Goal: Information Seeking & Learning: Learn about a topic

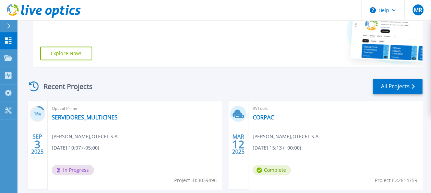
scroll to position [142, 0]
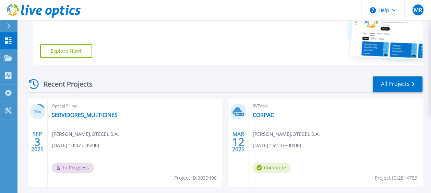
click at [107, 110] on div "Optical Prime SERVIDORES_MULTICINES Mario Reinoso , OTECEL S.A. 09/03/2025, 10:…" at bounding box center [135, 142] width 174 height 89
click at [95, 116] on link "SERVIDORES_MULTICINES" at bounding box center [85, 115] width 66 height 7
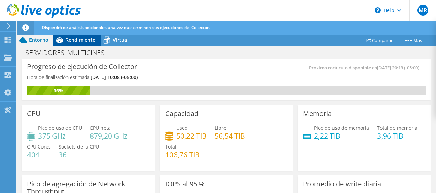
click at [91, 41] on span "Rendimiento" at bounding box center [80, 40] width 30 height 7
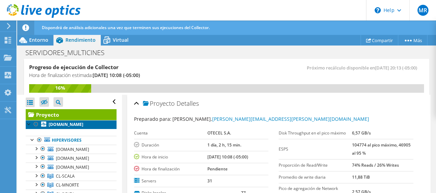
click at [83, 123] on b "[DOMAIN_NAME]" at bounding box center [66, 125] width 35 height 6
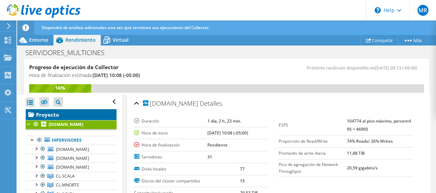
click at [86, 115] on link "Proyecto" at bounding box center [71, 114] width 91 height 11
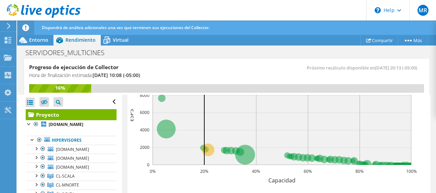
scroll to position [259, 0]
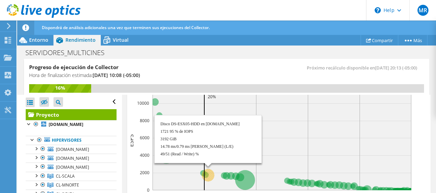
click at [212, 176] on circle at bounding box center [208, 175] width 13 height 13
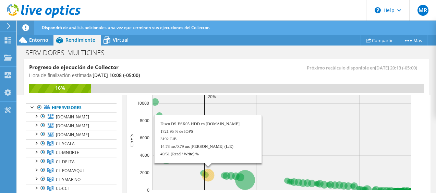
scroll to position [33, 0]
click at [212, 176] on circle at bounding box center [208, 175] width 13 height 13
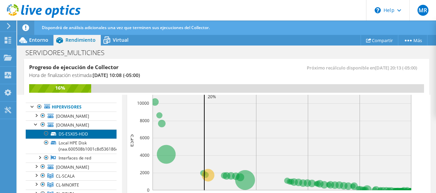
click at [75, 131] on link "DS-ESX05-HDD" at bounding box center [71, 134] width 91 height 9
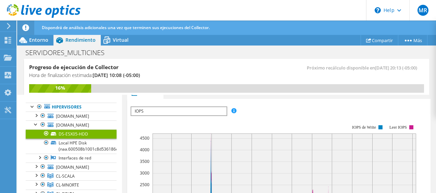
scroll to position [0, 0]
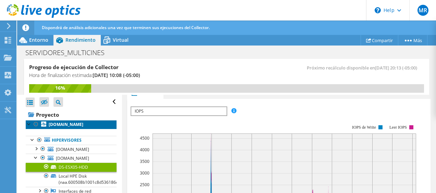
click at [83, 122] on b "[DOMAIN_NAME]" at bounding box center [66, 125] width 35 height 6
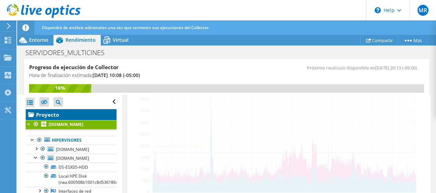
click at [81, 116] on link "Proyecto" at bounding box center [71, 114] width 91 height 11
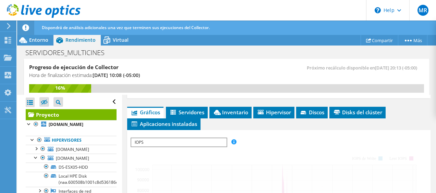
scroll to position [189, 0]
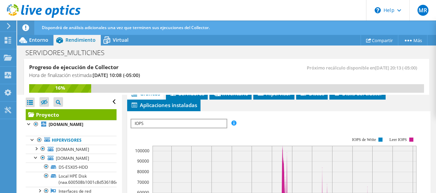
click at [219, 120] on span "IOPS" at bounding box center [178, 124] width 95 height 8
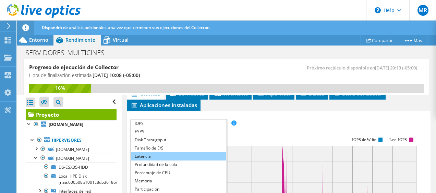
click at [210, 153] on li "Latencia" at bounding box center [178, 157] width 95 height 8
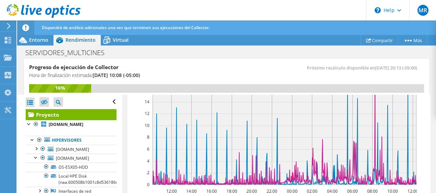
scroll to position [268, 0]
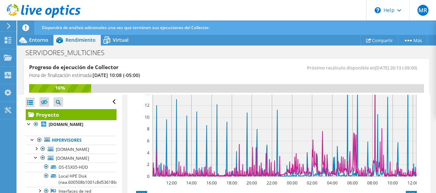
click at [108, 99] on div "Abrir todo Cerrar todo Ocultar nodos excluidos Filtro de árbol del proyecto" at bounding box center [71, 102] width 91 height 14
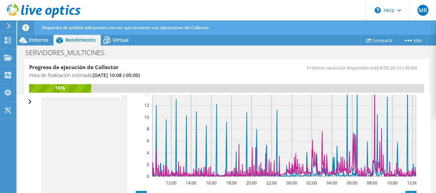
scroll to position [275, 0]
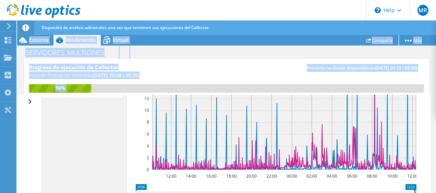
drag, startPoint x: 430, startPoint y: 160, endPoint x: 437, endPoint y: 147, distance: 14.7
click at [436, 147] on html "MR Usuario final [PERSON_NAME] [PERSON_NAME][EMAIL_ADDRESS][PERSON_NAME][DOMAIN…" at bounding box center [218, 96] width 436 height 193
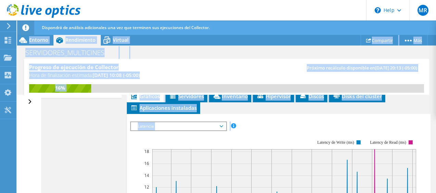
scroll to position [190, 0]
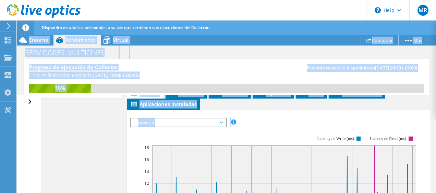
click at [336, 124] on div "ESPS Disk Throughput Tamaño de E/S Latencia Profundidad de la cola Porcentaje d…" at bounding box center [278, 122] width 297 height 9
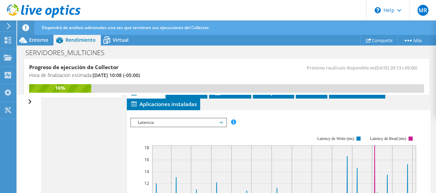
click at [210, 122] on span "Latencia" at bounding box center [178, 123] width 88 height 8
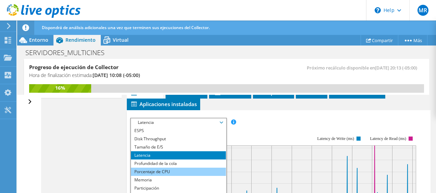
click at [212, 171] on li "Porcentaje de CPU" at bounding box center [178, 172] width 95 height 8
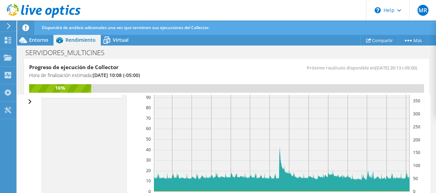
scroll to position [260, 0]
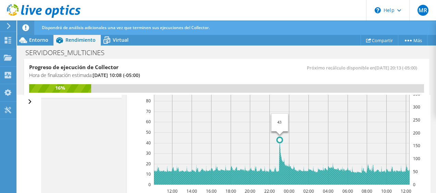
click at [280, 140] on circle at bounding box center [279, 139] width 5 height 5
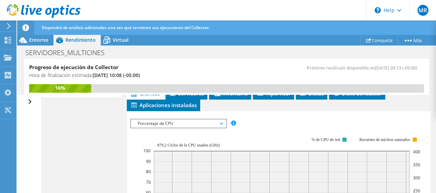
scroll to position [170, 0]
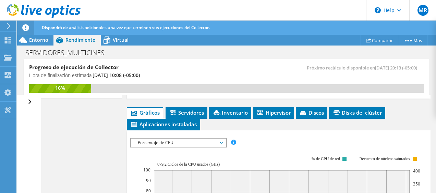
click at [216, 141] on span "Porcentaje de CPU" at bounding box center [178, 143] width 88 height 8
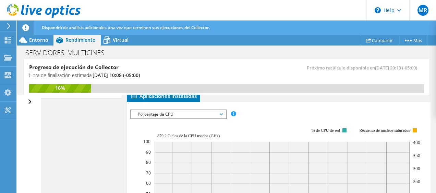
scroll to position [185, 0]
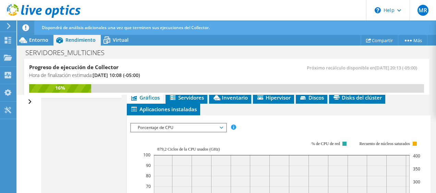
click at [227, 125] on div "Porcentaje de CPU ESPS Disk Throughput Tamaño de E/S Latencia Profundidad de la…" at bounding box center [178, 128] width 97 height 10
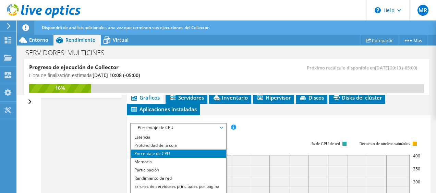
scroll to position [25, 0]
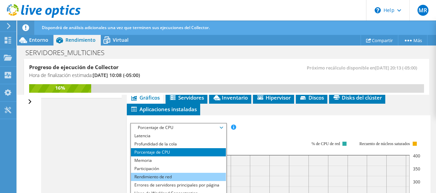
click at [206, 177] on li "Rendimiento de red" at bounding box center [178, 177] width 95 height 8
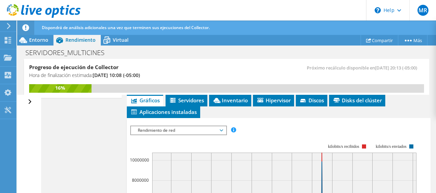
scroll to position [172, 0]
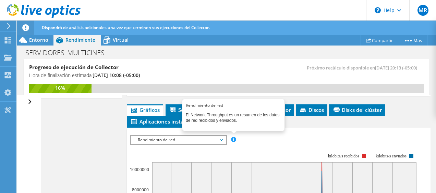
click at [226, 140] on span "Rendimiento de red" at bounding box center [178, 140] width 95 height 8
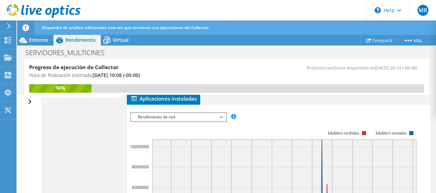
scroll to position [211, 0]
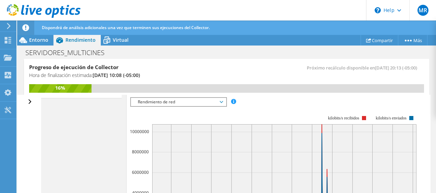
click at [215, 98] on span "Rendimiento de red" at bounding box center [178, 102] width 88 height 8
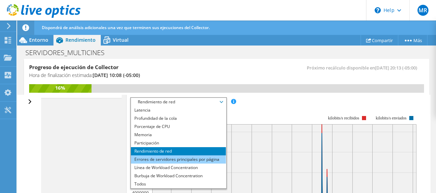
click at [202, 159] on li "Errores de servidores principales por página" at bounding box center [178, 160] width 95 height 8
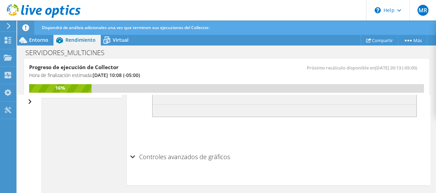
scroll to position [335, 0]
click at [203, 158] on h2 "Controles avanzados de gráficos" at bounding box center [180, 160] width 100 height 14
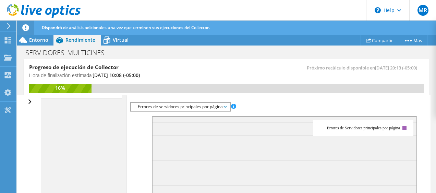
scroll to position [203, 0]
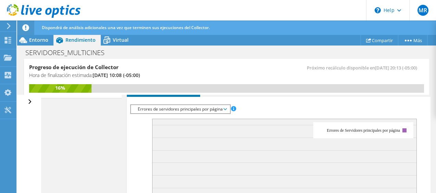
click at [233, 107] on span at bounding box center [233, 108] width 5 height 5
click at [206, 107] on span "Errores de servidores principales por página" at bounding box center [180, 109] width 92 height 8
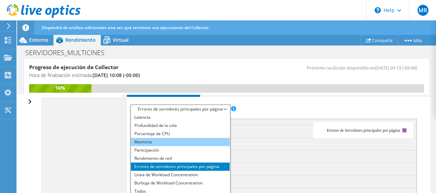
click at [171, 138] on li "Memoria" at bounding box center [180, 142] width 99 height 8
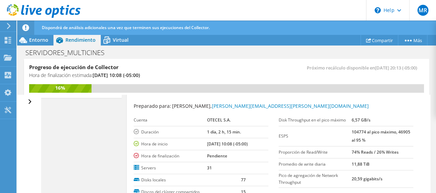
scroll to position [0, 0]
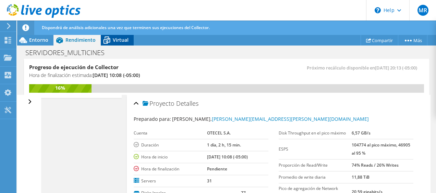
click at [116, 43] on div "Virtual" at bounding box center [117, 40] width 33 height 11
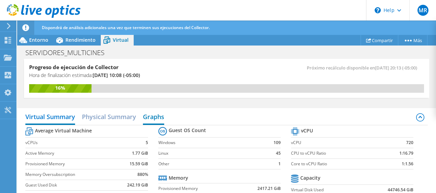
click at [151, 119] on h2 "Graphs" at bounding box center [153, 117] width 21 height 15
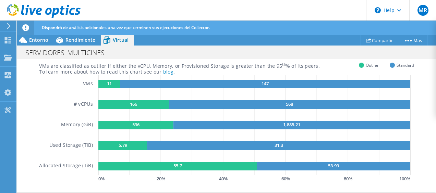
scroll to position [95, 0]
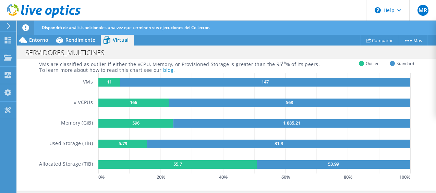
drag, startPoint x: 103, startPoint y: 82, endPoint x: 113, endPoint y: 81, distance: 9.6
click at [113, 81] on rect at bounding box center [109, 82] width 22 height 9
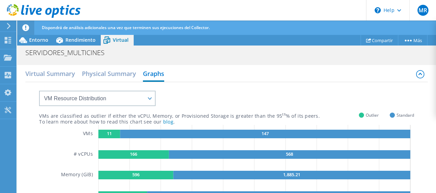
scroll to position [39, 0]
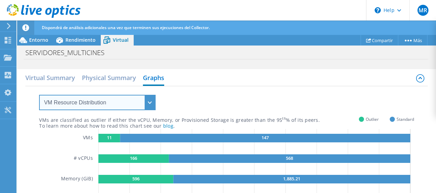
click at [131, 108] on select "VM Resource Distribution Provisioning Contrast Over Provisioning" at bounding box center [97, 102] width 117 height 15
click at [39, 95] on select "VM Resource Distribution Provisioning Contrast Over Provisioning" at bounding box center [97, 102] width 117 height 15
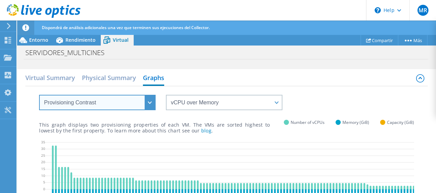
click at [152, 103] on select "VM Resource Distribution Provisioning Contrast Over Provisioning" at bounding box center [97, 102] width 117 height 15
click at [39, 95] on select "VM Resource Distribution Provisioning Contrast Over Provisioning" at bounding box center [97, 102] width 117 height 15
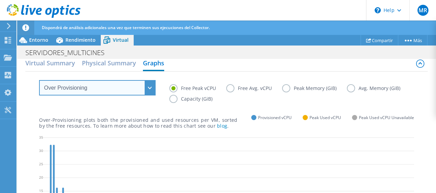
scroll to position [37, 0]
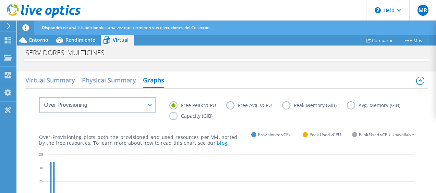
click at [285, 104] on label "Peak Memory (GiB)" at bounding box center [314, 105] width 65 height 8
click at [0, 0] on input "Peak Memory (GiB)" at bounding box center [0, 0] width 0 height 0
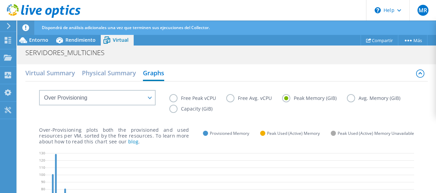
scroll to position [40, 0]
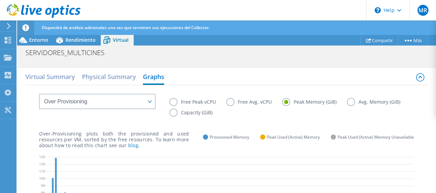
click at [223, 112] on label "Capacity (GiB)" at bounding box center [195, 113] width 53 height 8
click at [0, 0] on input "Capacity (GiB)" at bounding box center [0, 0] width 0 height 0
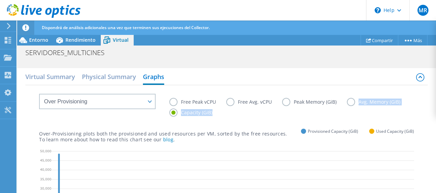
drag, startPoint x: 430, startPoint y: 94, endPoint x: 429, endPoint y: 110, distance: 16.1
click at [429, 110] on div "Virtual Summary Physical Summary Graphs VM Resource Distribution Provisioning C…" at bounding box center [226, 163] width 419 height 191
drag, startPoint x: 429, startPoint y: 110, endPoint x: 398, endPoint y: 109, distance: 30.9
click at [398, 109] on div "Free Peak vCPU Free Avg. vCPU Peak Memory (GiB) Avg. Memory (GiB) Capacity (GiB)" at bounding box center [291, 108] width 244 height 21
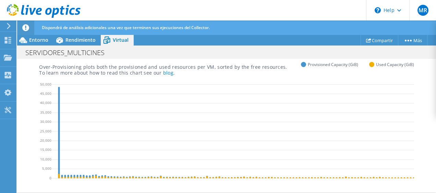
scroll to position [89, 0]
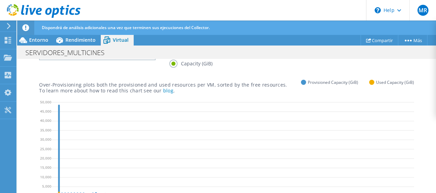
click at [347, 57] on label "Avg. Memory (GiB)" at bounding box center [379, 53] width 64 height 8
click at [0, 0] on input "Avg. Memory (GiB)" at bounding box center [0, 0] width 0 height 0
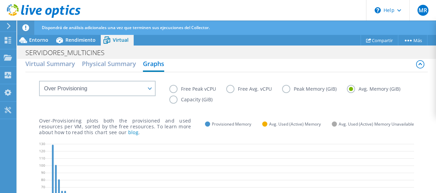
scroll to position [51, 0]
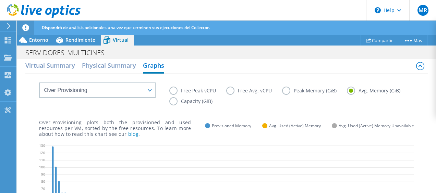
click at [175, 91] on label "Free Peak vCPU" at bounding box center [197, 91] width 57 height 8
click at [0, 0] on input "Free Peak vCPU" at bounding box center [0, 0] width 0 height 0
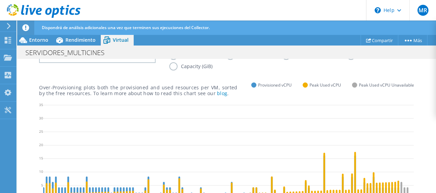
scroll to position [52, 0]
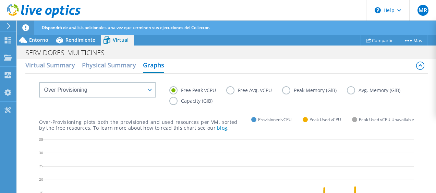
click at [230, 91] on label "Free Avg. vCPU" at bounding box center [254, 90] width 56 height 8
click at [0, 0] on input "Free Avg. vCPU" at bounding box center [0, 0] width 0 height 0
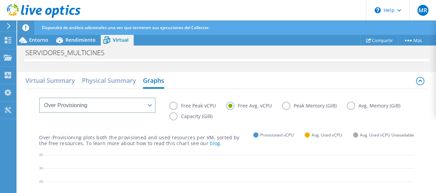
scroll to position [28, 0]
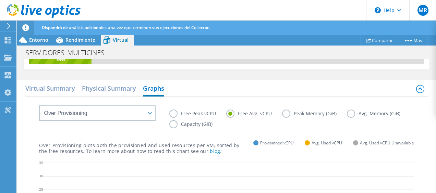
click at [347, 118] on label "Avg. Memory (GiB)" at bounding box center [379, 114] width 64 height 8
click at [0, 0] on input "Avg. Memory (GiB)" at bounding box center [0, 0] width 0 height 0
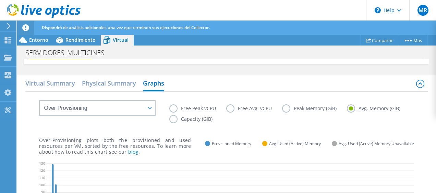
scroll to position [0, 0]
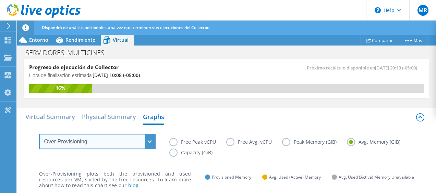
click at [115, 140] on select "VM Resource Distribution Provisioning Contrast Over Provisioning" at bounding box center [97, 141] width 117 height 15
select select "Provisioning Contrast"
click at [39, 134] on select "VM Resource Distribution Provisioning Contrast Over Provisioning" at bounding box center [97, 141] width 117 height 15
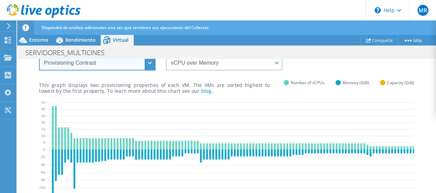
scroll to position [64, 0]
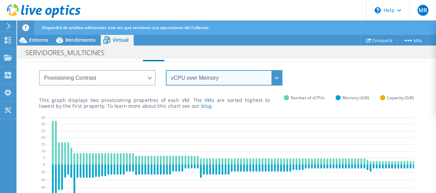
click at [260, 70] on select "vCPU over Memory vCPU over Capacity Memory over vCPU Memory over Capacity Capac…" at bounding box center [224, 77] width 117 height 15
select select "Capacity over Memory"
click at [166, 70] on select "vCPU over Memory vCPU over Capacity Memory over vCPU Memory over Capacity Capac…" at bounding box center [224, 77] width 117 height 15
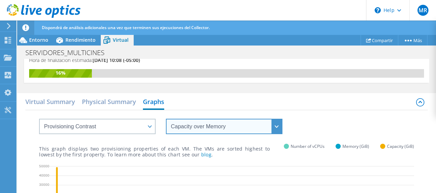
scroll to position [0, 0]
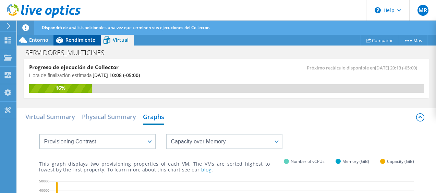
click at [82, 37] on span "Rendimiento" at bounding box center [80, 40] width 30 height 7
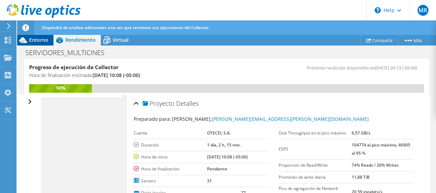
click at [43, 39] on span "Entorno" at bounding box center [38, 40] width 19 height 7
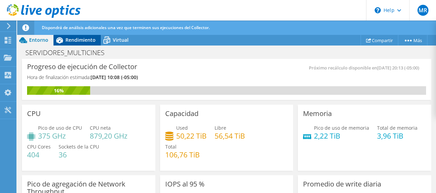
click at [63, 41] on icon at bounding box center [59, 40] width 12 height 12
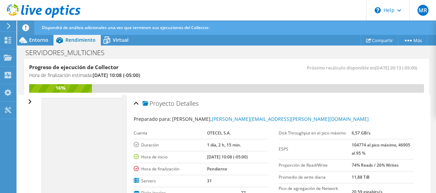
click at [31, 100] on div "Abrir todo Cerrar todo Ocultar nodos excluidos Filtro de árbol del proyecto" at bounding box center [31, 102] width 10 height 14
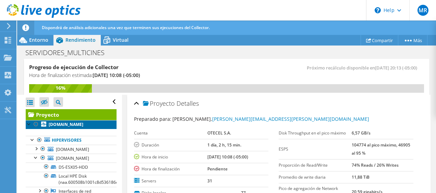
click at [68, 124] on b "[DOMAIN_NAME]" at bounding box center [66, 125] width 35 height 6
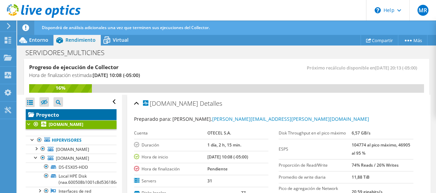
click at [68, 115] on link "Proyecto" at bounding box center [71, 114] width 91 height 11
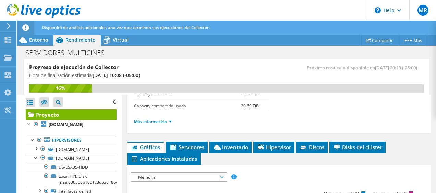
scroll to position [142, 0]
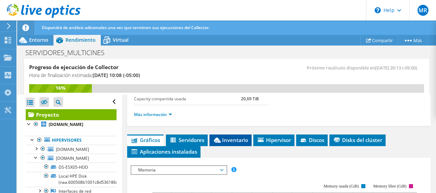
click at [232, 141] on span "Inventario" at bounding box center [230, 140] width 35 height 7
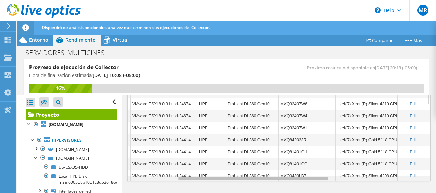
scroll to position [0, 0]
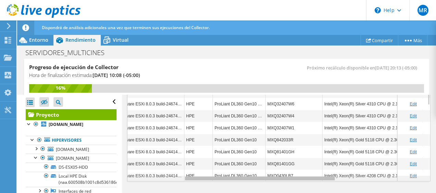
drag, startPoint x: 271, startPoint y: 177, endPoint x: 330, endPoint y: 178, distance: 59.3
click at [330, 178] on body "MR Usuario final [PERSON_NAME] [PERSON_NAME][EMAIL_ADDRESS][PERSON_NAME][DOMAIN…" at bounding box center [218, 96] width 436 height 193
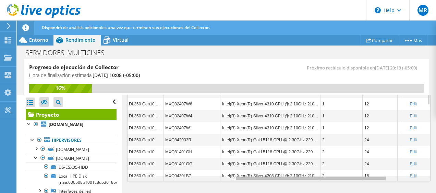
drag, startPoint x: 310, startPoint y: 178, endPoint x: 364, endPoint y: 180, distance: 54.6
click at [364, 180] on body "MR Usuario final [PERSON_NAME] [PERSON_NAME][EMAIL_ADDRESS][PERSON_NAME][DOMAIN…" at bounding box center [218, 96] width 436 height 193
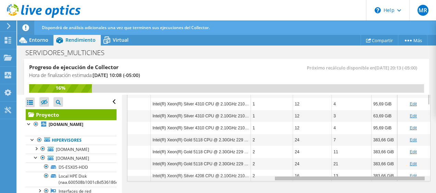
drag, startPoint x: 383, startPoint y: 176, endPoint x: 437, endPoint y: 180, distance: 54.0
click at [436, 180] on html "MR Usuario final [PERSON_NAME] [PERSON_NAME][EMAIL_ADDRESS][PERSON_NAME][DOMAIN…" at bounding box center [218, 96] width 436 height 193
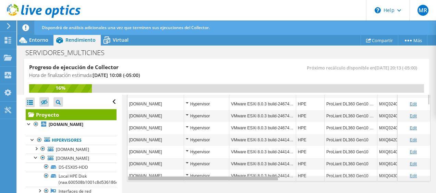
drag, startPoint x: 403, startPoint y: 177, endPoint x: 217, endPoint y: 181, distance: 185.9
click at [217, 181] on body "MR Usuario final [PERSON_NAME] [PERSON_NAME][EMAIL_ADDRESS][PERSON_NAME][DOMAIN…" at bounding box center [218, 96] width 436 height 193
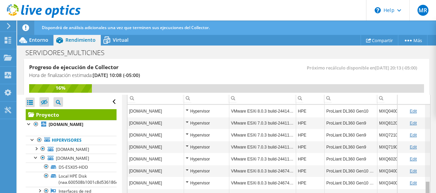
drag, startPoint x: 423, startPoint y: 115, endPoint x: 422, endPoint y: 208, distance: 94.0
click at [422, 193] on html "MR Usuario final [PERSON_NAME] [PERSON_NAME][EMAIL_ADDRESS][PERSON_NAME][DOMAIN…" at bounding box center [218, 96] width 436 height 193
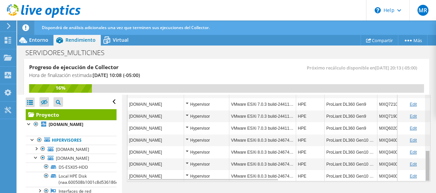
drag, startPoint x: 424, startPoint y: 159, endPoint x: 423, endPoint y: 171, distance: 12.0
click at [423, 171] on body "MR Usuario final [PERSON_NAME] [PERSON_NAME][EMAIL_ADDRESS][PERSON_NAME][DOMAIN…" at bounding box center [218, 96] width 436 height 193
click at [426, 171] on div "Data grid" at bounding box center [428, 166] width 4 height 30
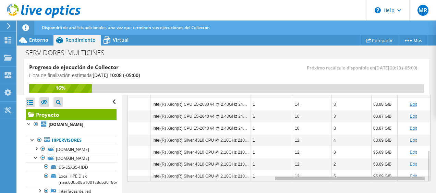
drag, startPoint x: 262, startPoint y: 176, endPoint x: 427, endPoint y: 188, distance: 165.7
click at [427, 188] on body "MR Usuario final [PERSON_NAME] [PERSON_NAME][EMAIL_ADDRESS][PERSON_NAME][DOMAIN…" at bounding box center [218, 96] width 436 height 193
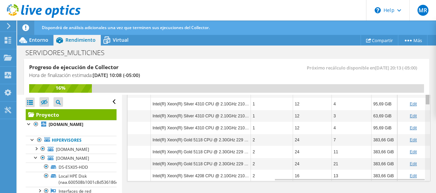
drag, startPoint x: 425, startPoint y: 170, endPoint x: 429, endPoint y: 81, distance: 89.6
click at [429, 81] on body "MR Usuario final [PERSON_NAME] [PERSON_NAME][EMAIL_ADDRESS][PERSON_NAME][DOMAIN…" at bounding box center [218, 96] width 436 height 193
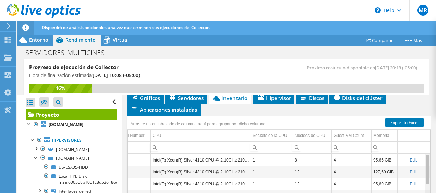
drag, startPoint x: 423, startPoint y: 169, endPoint x: 423, endPoint y: 151, distance: 17.5
click at [423, 151] on body "MR Usuario final [PERSON_NAME] [PERSON_NAME][EMAIL_ADDRESS][PERSON_NAME][DOMAIN…" at bounding box center [218, 96] width 436 height 193
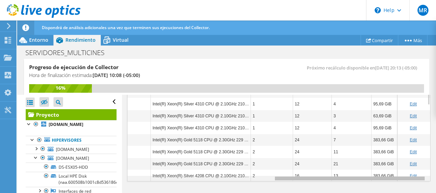
drag, startPoint x: 388, startPoint y: 177, endPoint x: 437, endPoint y: 211, distance: 59.2
click at [436, 193] on html "MR Usuario final [PERSON_NAME] [PERSON_NAME][EMAIL_ADDRESS][PERSON_NAME][DOMAIN…" at bounding box center [218, 96] width 436 height 193
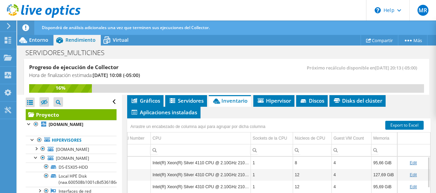
click at [410, 161] on link "Edit" at bounding box center [413, 163] width 7 height 5
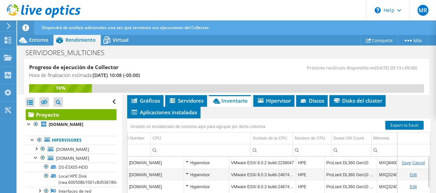
click at [416, 161] on link "Cancel" at bounding box center [418, 163] width 13 height 5
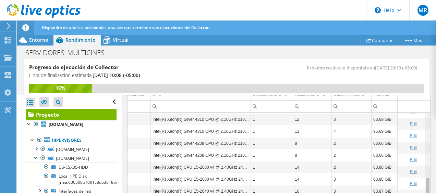
drag, startPoint x: 423, startPoint y: 125, endPoint x: 430, endPoint y: 193, distance: 68.6
click at [430, 193] on html "MR Usuario final [PERSON_NAME] [PERSON_NAME][EMAIL_ADDRESS][PERSON_NAME][DOMAIN…" at bounding box center [218, 96] width 436 height 193
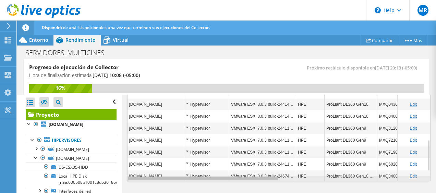
drag, startPoint x: 303, startPoint y: 177, endPoint x: 128, endPoint y: 177, distance: 175.2
click at [128, 177] on body "MR Usuario final [PERSON_NAME] [PERSON_NAME][EMAIL_ADDRESS][PERSON_NAME][DOMAIN…" at bounding box center [218, 96] width 436 height 193
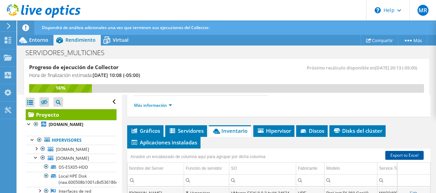
click at [402, 152] on link "Export to Excel" at bounding box center [404, 155] width 38 height 9
click at [197, 128] on span "Servidores" at bounding box center [186, 131] width 35 height 7
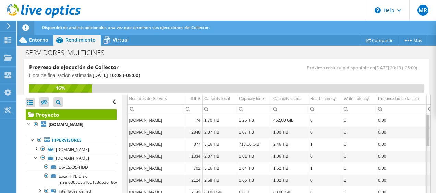
drag, startPoint x: 423, startPoint y: 125, endPoint x: 425, endPoint y: 106, distance: 19.3
click at [427, 95] on body "MR Usuario final [PERSON_NAME] [PERSON_NAME][EMAIL_ADDRESS][PERSON_NAME][DOMAIN…" at bounding box center [218, 96] width 436 height 193
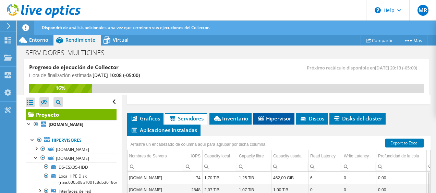
click at [266, 113] on li "Hipervisor" at bounding box center [273, 119] width 41 height 12
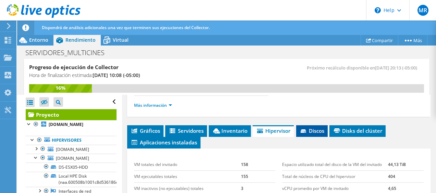
click at [315, 130] on span "Discos" at bounding box center [312, 131] width 25 height 7
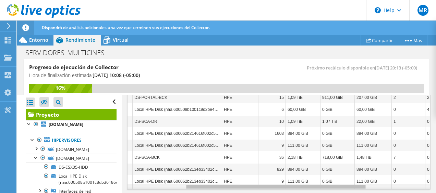
scroll to position [0, 110]
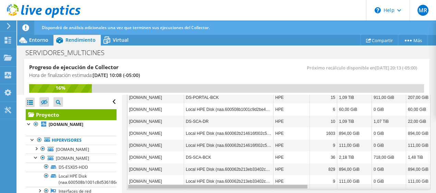
drag, startPoint x: 296, startPoint y: 186, endPoint x: 284, endPoint y: 195, distance: 14.8
click at [284, 193] on html "MR Usuario final [PERSON_NAME] [PERSON_NAME][EMAIL_ADDRESS][PERSON_NAME][DOMAIN…" at bounding box center [218, 96] width 436 height 193
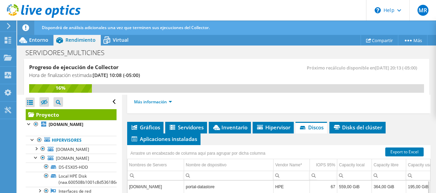
scroll to position [156, 0]
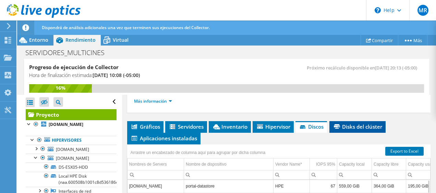
click at [351, 124] on span "Disks del clúster" at bounding box center [357, 126] width 49 height 7
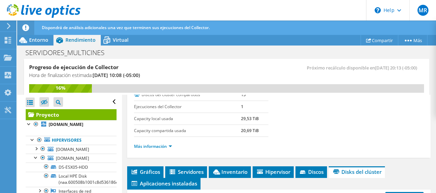
scroll to position [161, 0]
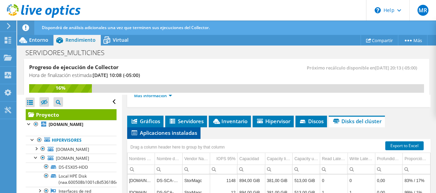
click at [179, 130] on span "Aplicaciones instaladas" at bounding box center [164, 133] width 67 height 7
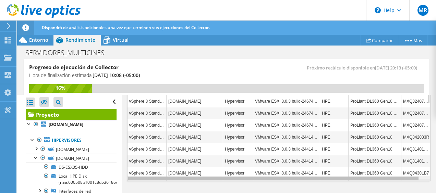
scroll to position [0, 6]
drag, startPoint x: 338, startPoint y: 178, endPoint x: 407, endPoint y: 176, distance: 68.9
click at [407, 176] on body "MR Usuario final [PERSON_NAME] [PERSON_NAME][EMAIL_ADDRESS][PERSON_NAME][DOMAIN…" at bounding box center [218, 96] width 436 height 193
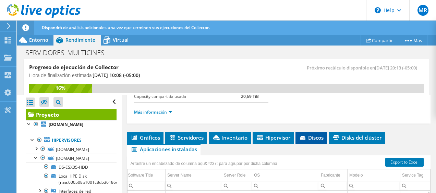
click at [317, 134] on span "Discos" at bounding box center [311, 137] width 25 height 7
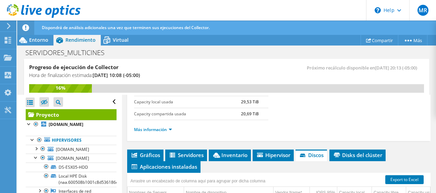
scroll to position [124, 0]
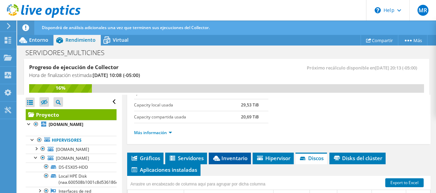
click at [230, 155] on span "Inventario" at bounding box center [229, 158] width 35 height 7
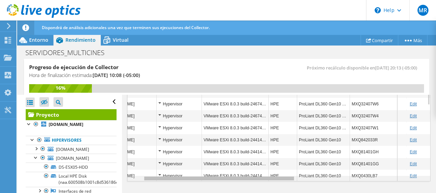
scroll to position [0, 71]
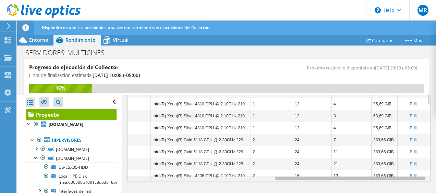
drag, startPoint x: 272, startPoint y: 176, endPoint x: 437, endPoint y: 198, distance: 167.1
click at [436, 193] on html "MR Usuario final [PERSON_NAME] [PERSON_NAME][EMAIL_ADDRESS][PERSON_NAME][DOMAIN…" at bounding box center [218, 96] width 436 height 193
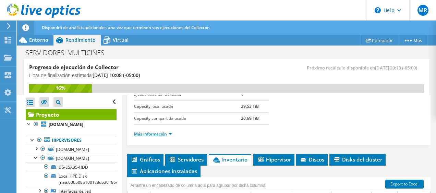
click at [167, 131] on link "Más información" at bounding box center [153, 134] width 38 height 6
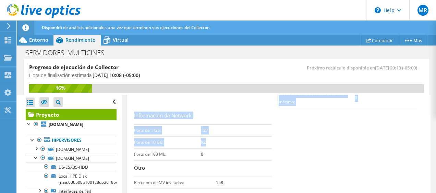
drag, startPoint x: 132, startPoint y: 141, endPoint x: 205, endPoint y: 138, distance: 73.8
click at [205, 138] on div "Proyecto Detalles Preparado para: [PERSON_NAME] Reinoso, [EMAIL_ADDRESS][PERSON…" at bounding box center [279, 26] width 304 height 382
click at [205, 138] on td "92" at bounding box center [236, 142] width 71 height 12
drag, startPoint x: 205, startPoint y: 138, endPoint x: 204, endPoint y: 142, distance: 4.5
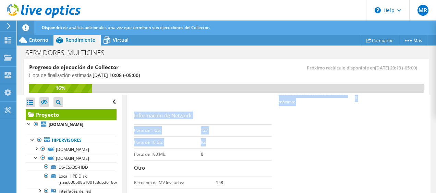
click at [204, 142] on b "92" at bounding box center [203, 143] width 5 height 6
drag, startPoint x: 199, startPoint y: 128, endPoint x: 208, endPoint y: 130, distance: 9.8
click at [208, 129] on tr "Ports de 1 Gb: 127" at bounding box center [203, 130] width 138 height 12
click at [208, 130] on td "127" at bounding box center [236, 130] width 71 height 12
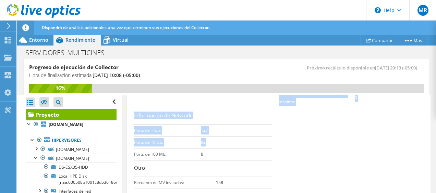
click at [193, 136] on td "Ports de 10 Gb:" at bounding box center [167, 142] width 67 height 12
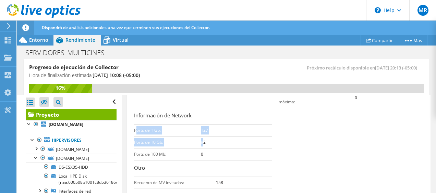
drag, startPoint x: 135, startPoint y: 127, endPoint x: 202, endPoint y: 134, distance: 67.2
click at [202, 134] on tbody "Ports de 1 Gb: 127 Ports de 10 Gb: 92 Ports de 100 Mb: 0" at bounding box center [203, 142] width 138 height 36
click at [202, 136] on td "92" at bounding box center [236, 142] width 71 height 12
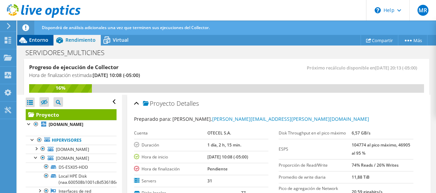
click at [41, 39] on span "Entorno" at bounding box center [38, 40] width 19 height 7
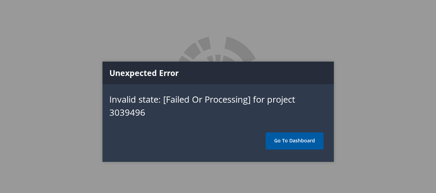
click at [309, 145] on link "Go To Dashboard" at bounding box center [295, 141] width 58 height 17
